Goal: Task Accomplishment & Management: Use online tool/utility

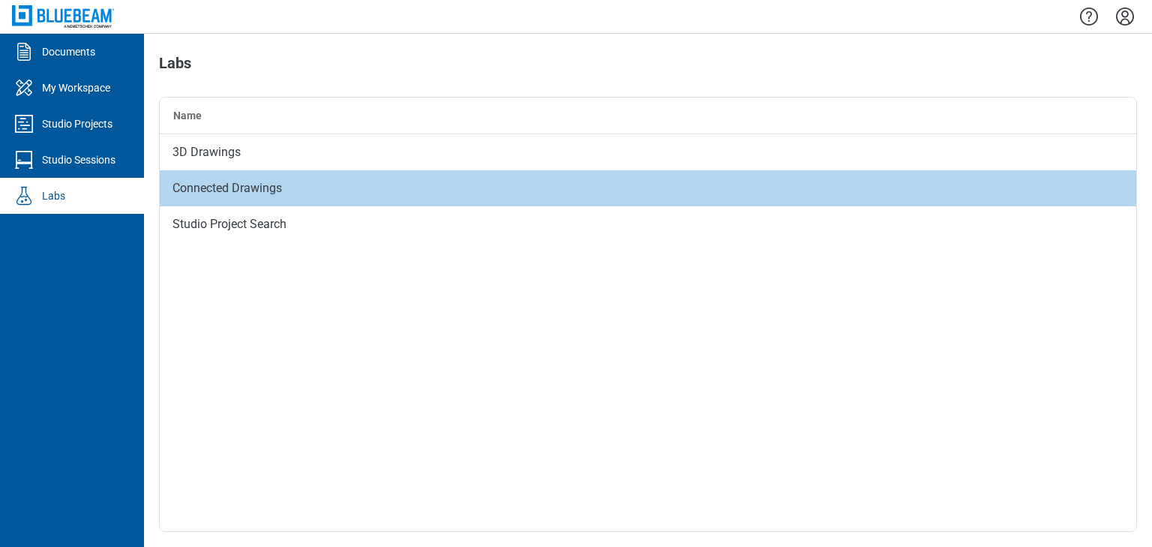
click at [181, 191] on div "Connected Drawings" at bounding box center [648, 188] width 976 height 36
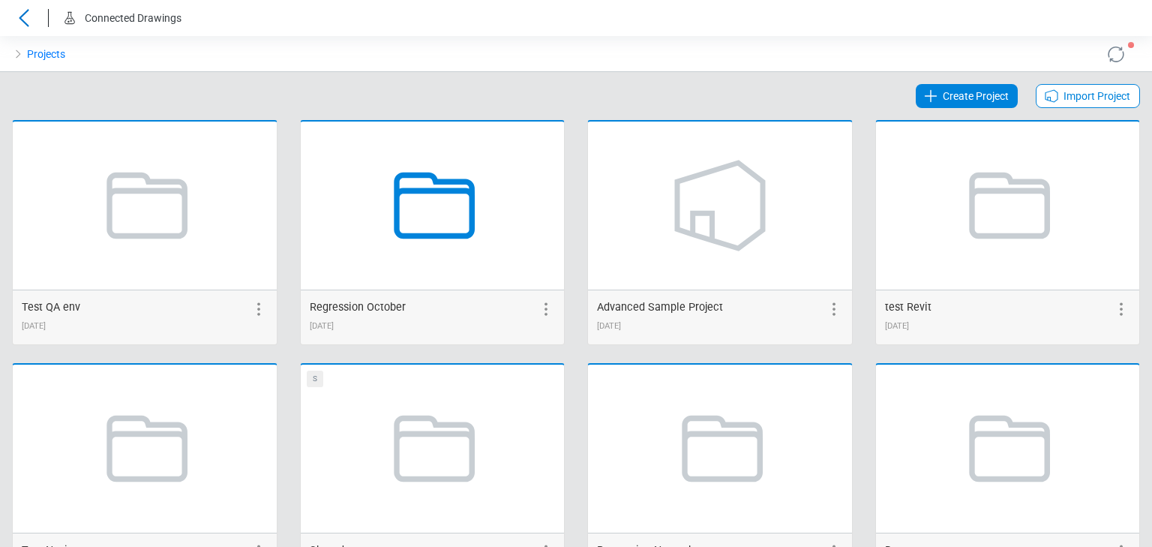
click at [420, 194] on icon at bounding box center [432, 205] width 114 height 114
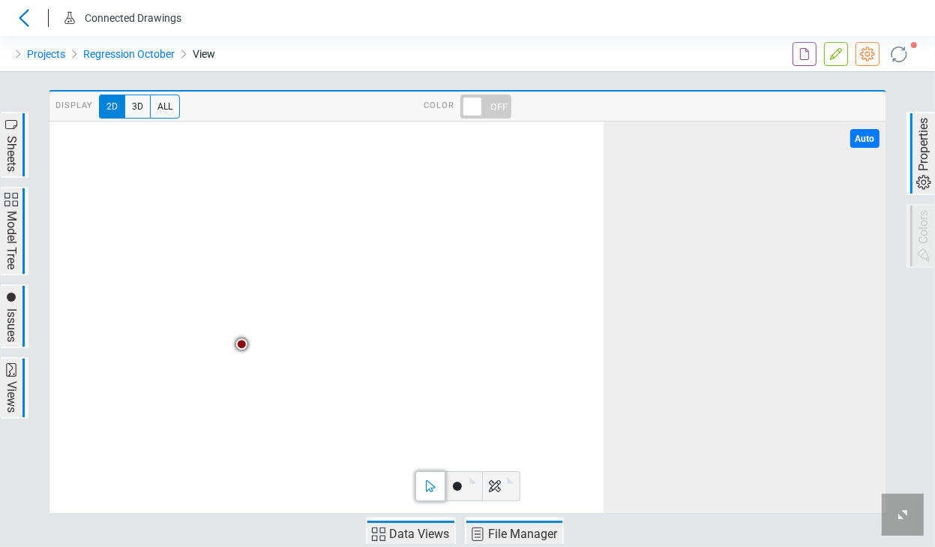
click at [4, 322] on span "Issues" at bounding box center [11, 325] width 18 height 38
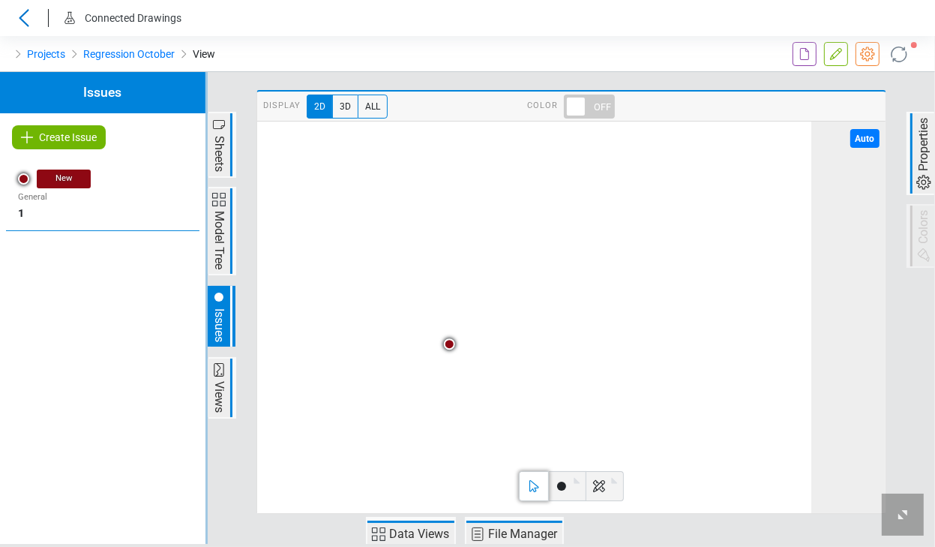
click at [70, 136] on span "Create Issue" at bounding box center [68, 137] width 58 height 18
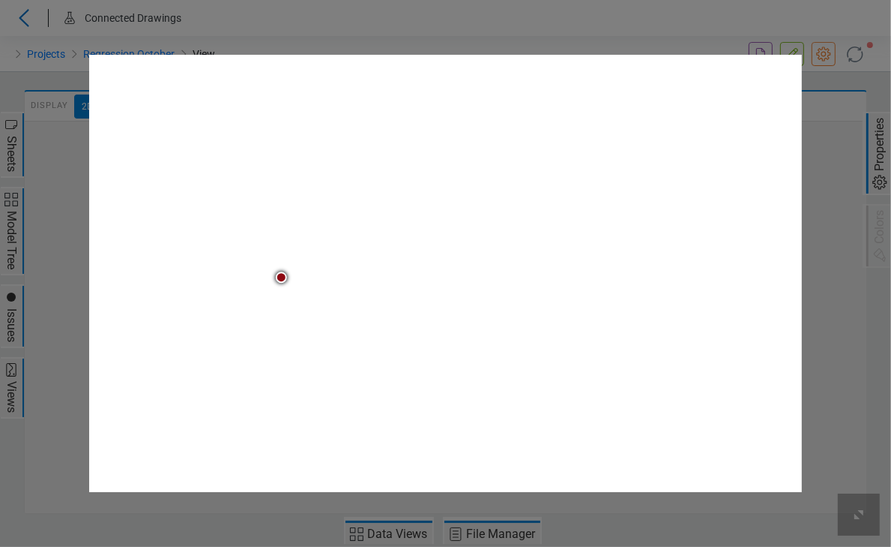
click at [89, 55] on image at bounding box center [89, 55] width 0 height 0
